Goal: Contribute content

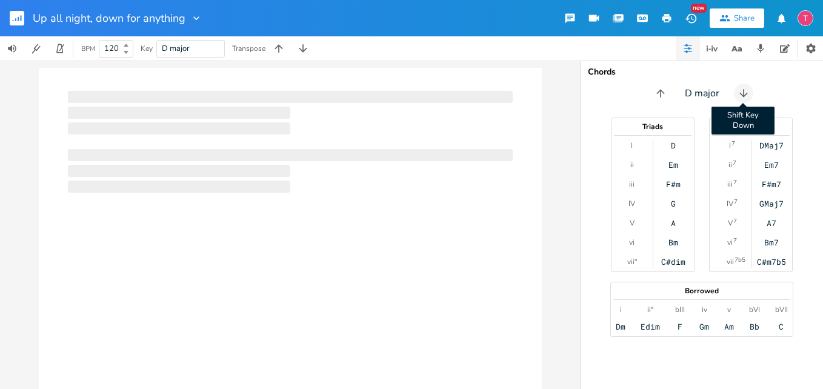
click at [746, 90] on icon "button" at bounding box center [743, 93] width 12 height 12
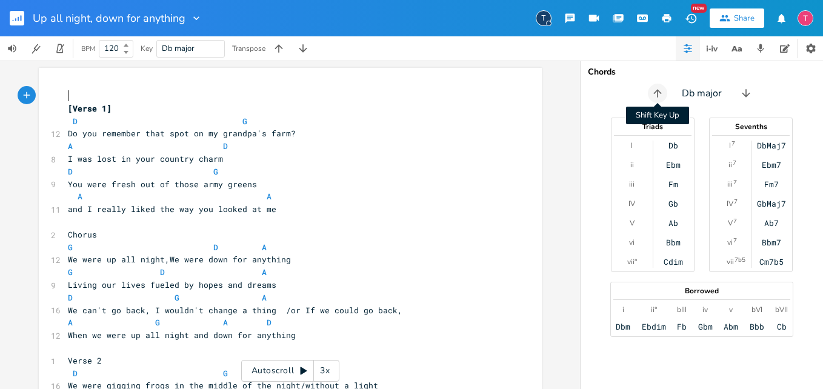
click at [652, 93] on icon "button" at bounding box center [657, 93] width 12 height 12
click at [307, 49] on icon "button" at bounding box center [303, 48] width 8 height 8
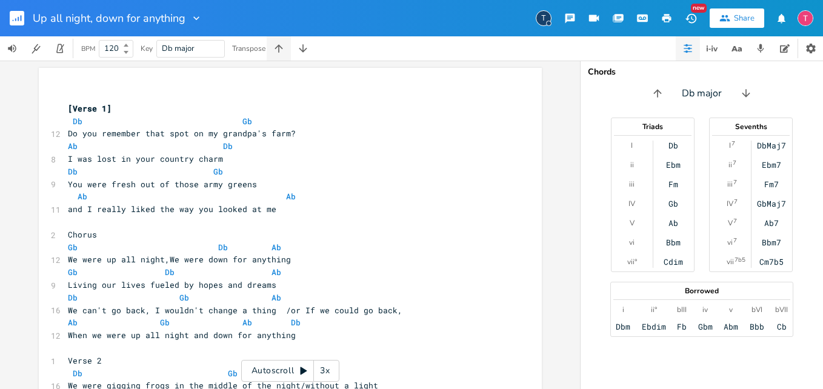
click at [280, 45] on icon "button" at bounding box center [278, 48] width 8 height 8
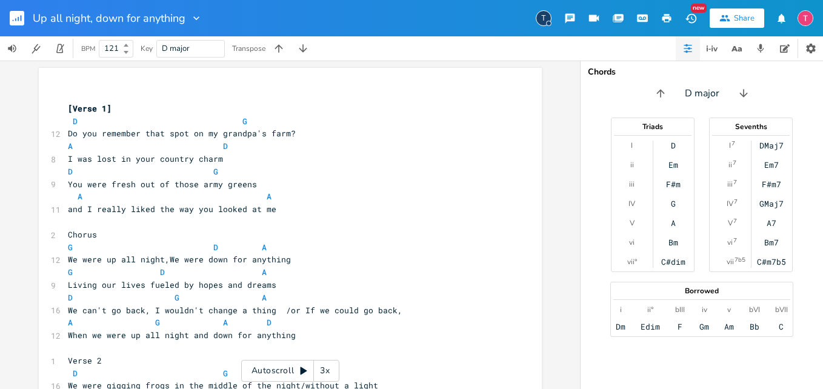
click at [128, 46] on icon at bounding box center [126, 45] width 5 height 3
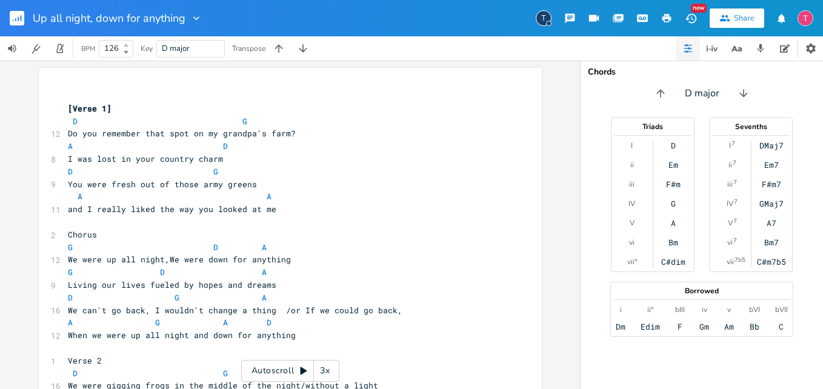
click at [128, 46] on icon at bounding box center [126, 45] width 5 height 3
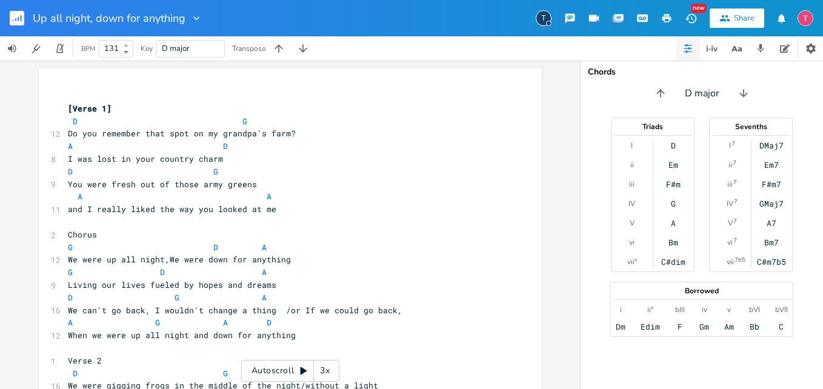
click at [128, 46] on icon at bounding box center [126, 45] width 5 height 3
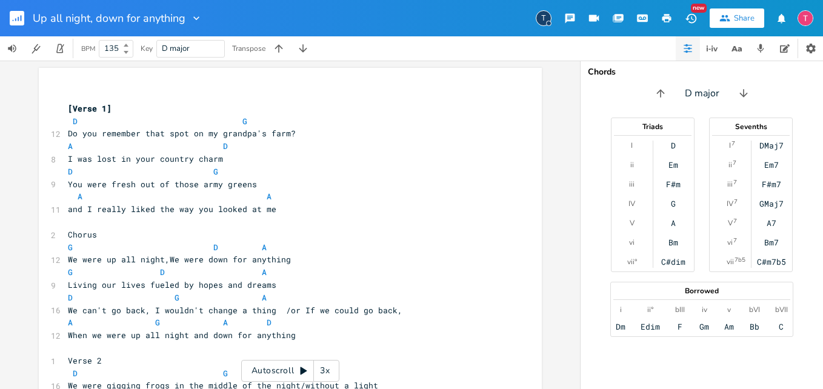
type input "136"
click at [128, 46] on icon at bounding box center [126, 45] width 5 height 3
click at [668, 16] on icon "button" at bounding box center [666, 18] width 9 height 8
click at [190, 18] on icon "button" at bounding box center [196, 18] width 12 height 12
click at [205, 33] on span "Edit Rename" at bounding box center [208, 34] width 38 height 8
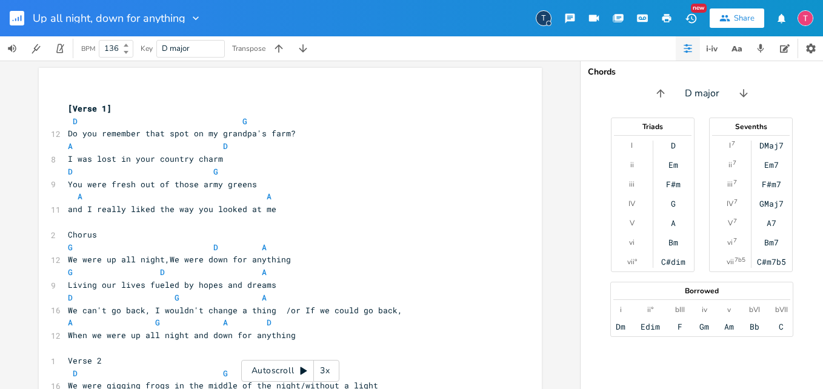
click at [187, 18] on div at bounding box center [193, 18] width 17 height 12
type input "Up All Night"
click at [668, 15] on icon "button" at bounding box center [666, 18] width 9 height 8
click at [667, 19] on icon "button" at bounding box center [666, 18] width 9 height 8
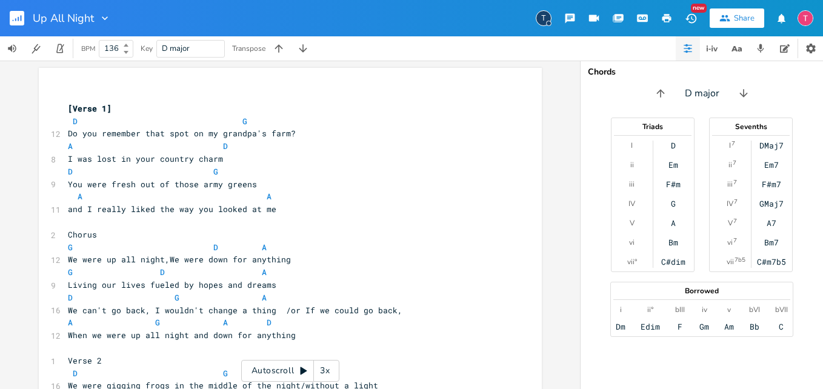
click at [809, 17] on img "button" at bounding box center [805, 18] width 16 height 16
click at [733, 101] on span "Sign Out" at bounding box center [742, 105] width 28 height 8
